Goal: Task Accomplishment & Management: Use online tool/utility

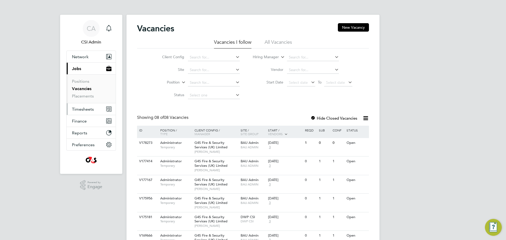
click at [87, 109] on span "Timesheets" at bounding box center [83, 109] width 22 height 5
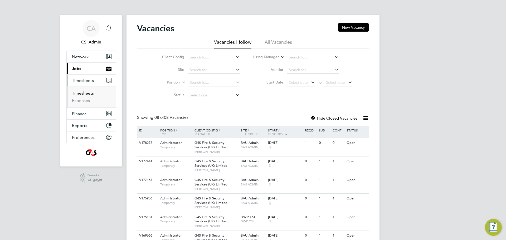
click at [78, 95] on link "Timesheets" at bounding box center [83, 93] width 22 height 5
